Goal: Navigation & Orientation: Understand site structure

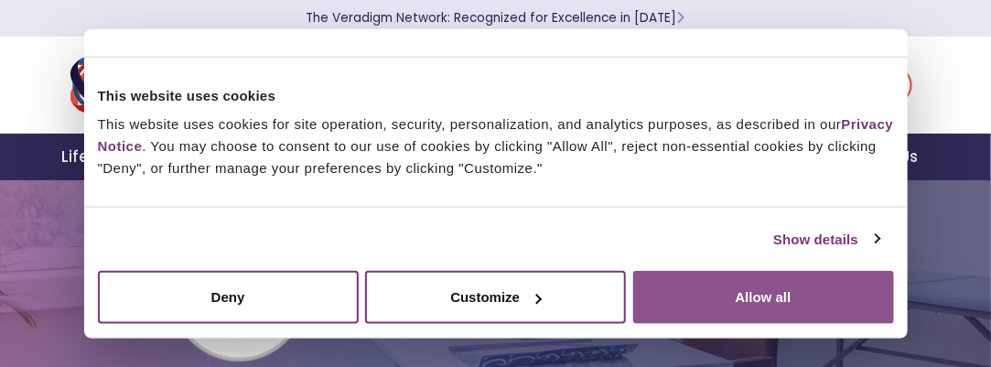
click at [794, 296] on button "Allow all" at bounding box center [763, 297] width 261 height 53
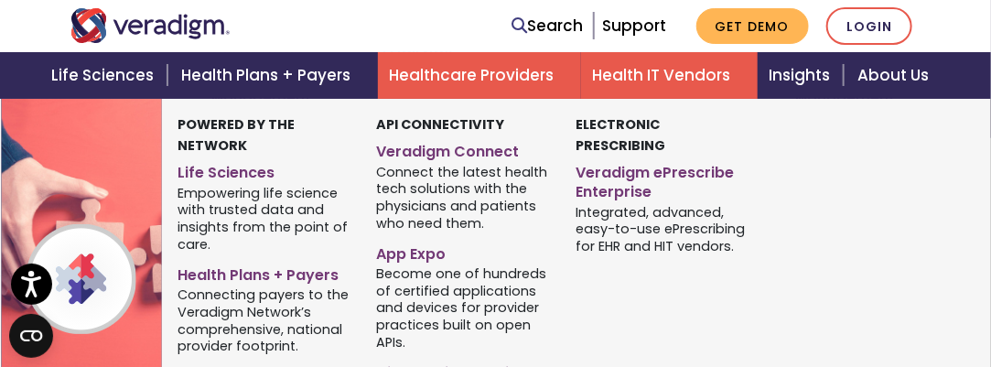
scroll to position [458, 0]
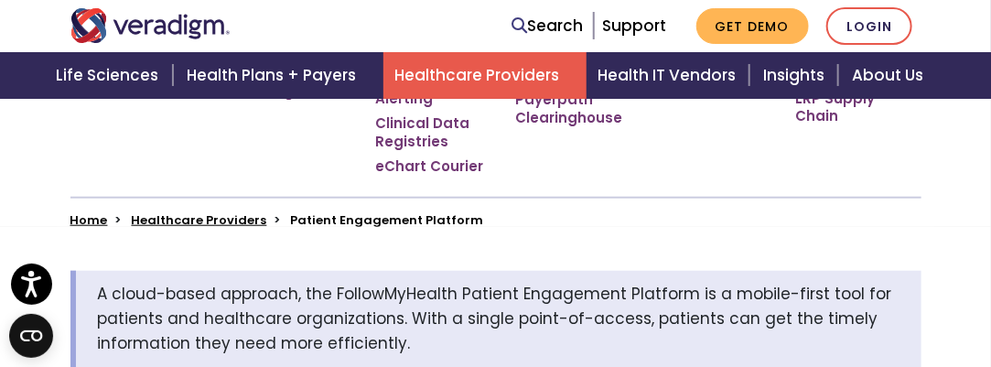
click at [138, 37] on img "Veradigm logo" at bounding box center [150, 25] width 160 height 35
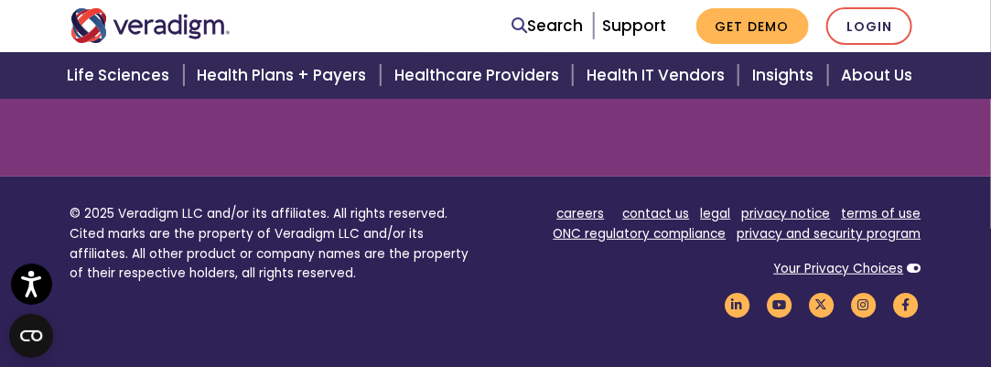
scroll to position [2654, 0]
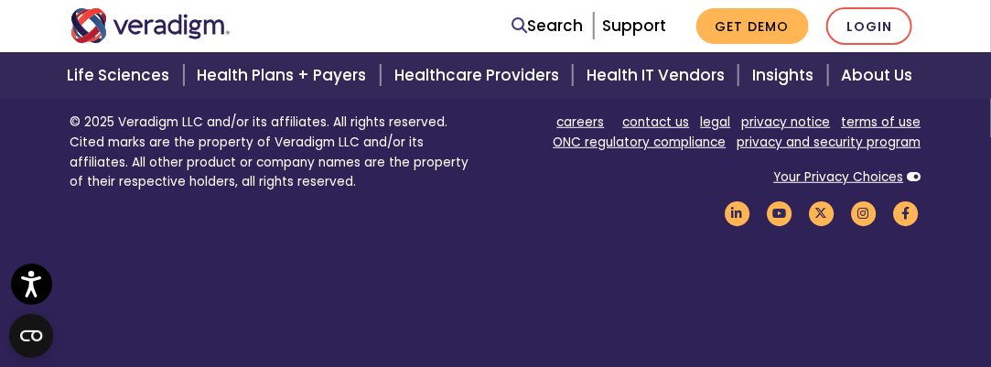
click at [188, 36] on img "Veradigm logo" at bounding box center [150, 25] width 160 height 35
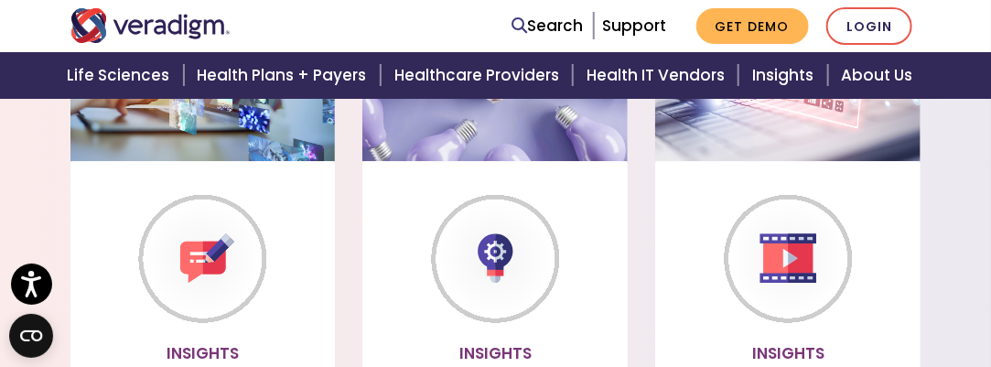
scroll to position [1464, 0]
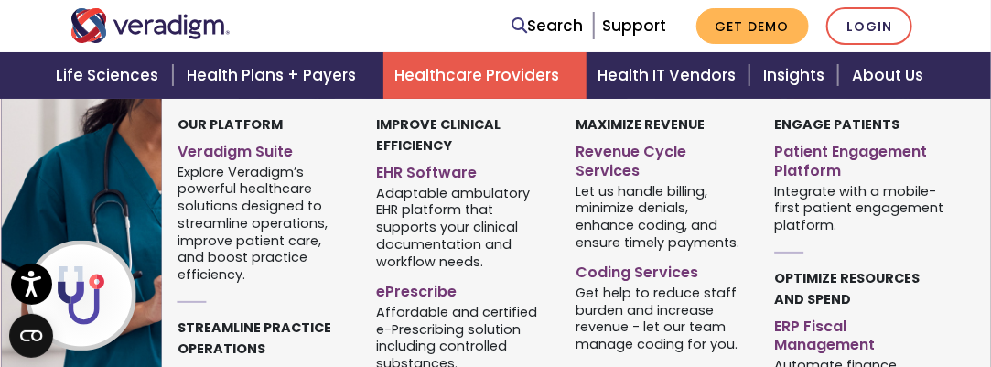
click at [468, 80] on link "Healthcare Providers" at bounding box center [484, 75] width 203 height 47
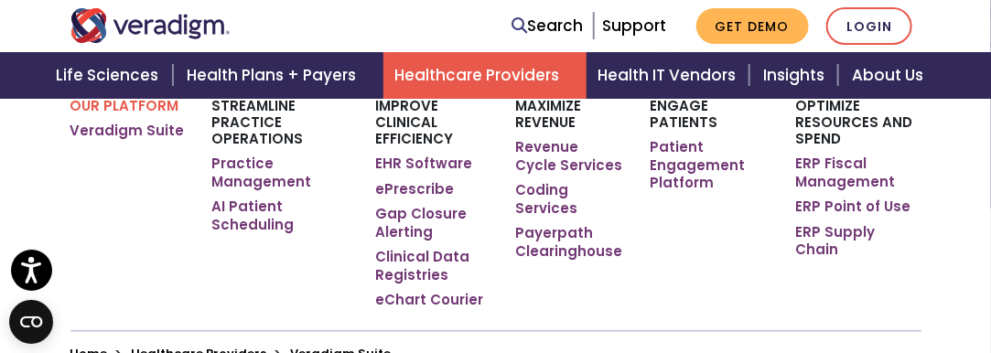
scroll to position [366, 0]
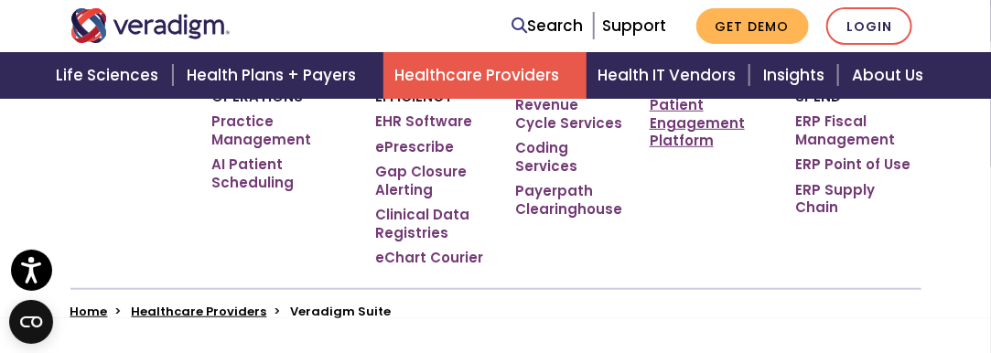
click at [668, 136] on link "Patient Engagement Platform" at bounding box center [709, 123] width 118 height 54
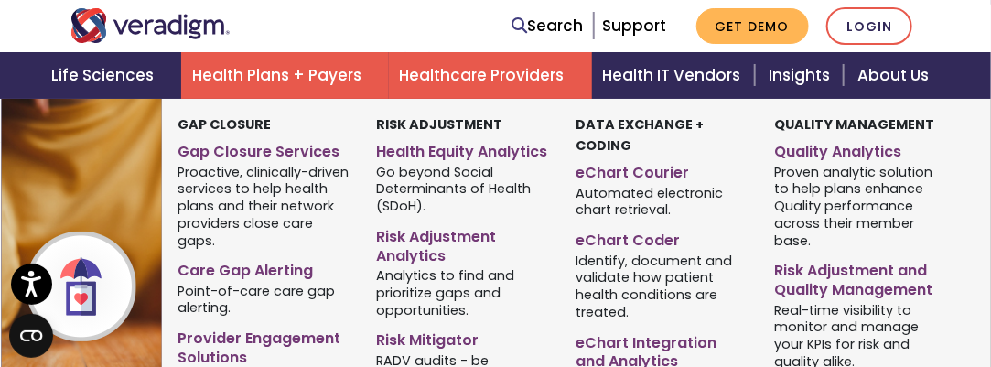
scroll to position [549, 0]
click at [370, 223] on div "Risk Adjustment Health Equity Analytics Go beyond Social Determinants of Health…" at bounding box center [461, 364] width 199 height 500
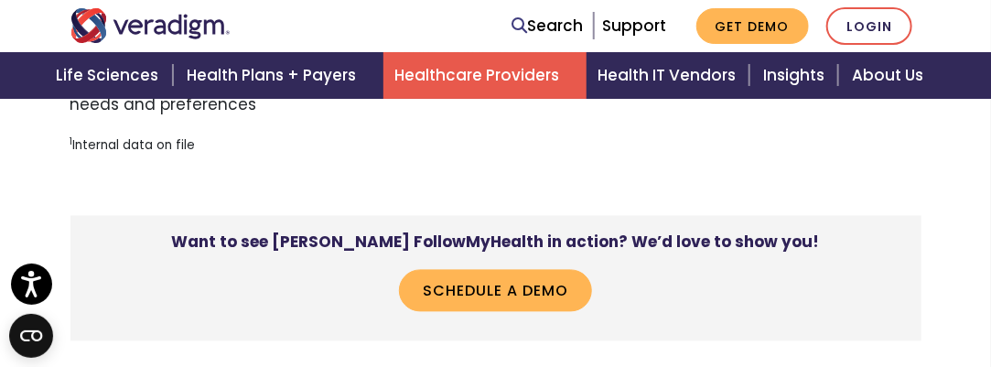
scroll to position [5823, 0]
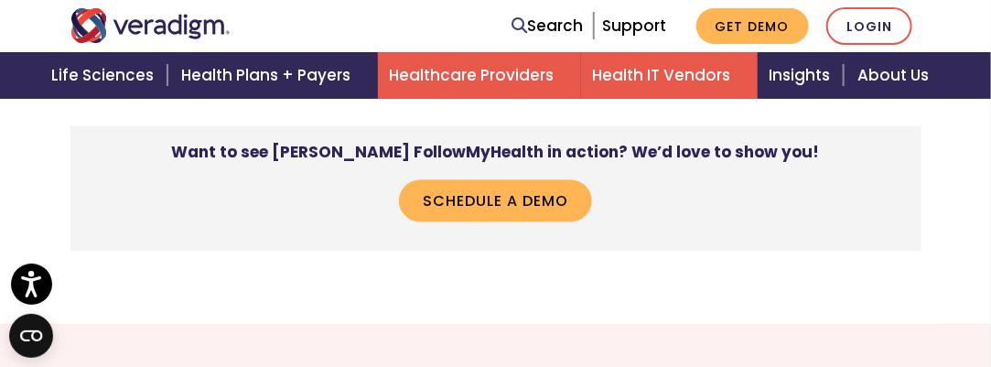
click at [677, 77] on link "Health IT Vendors" at bounding box center [669, 75] width 177 height 47
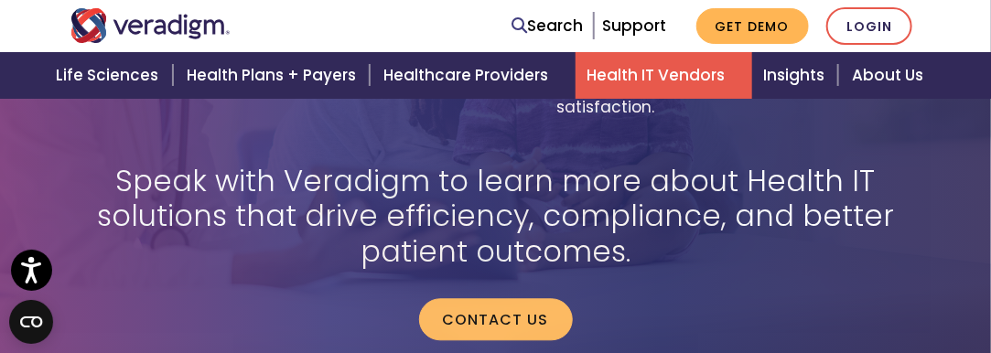
scroll to position [3947, 0]
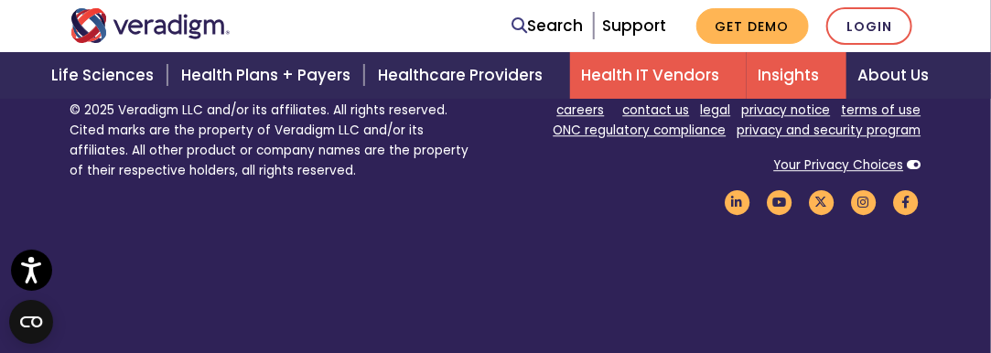
click at [803, 77] on link "Insights" at bounding box center [797, 75] width 100 height 47
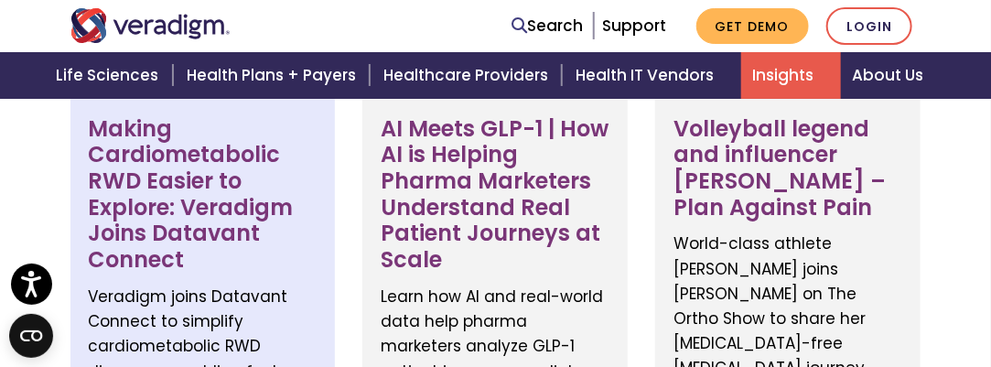
scroll to position [1007, 0]
